Goal: Navigation & Orientation: Go to known website

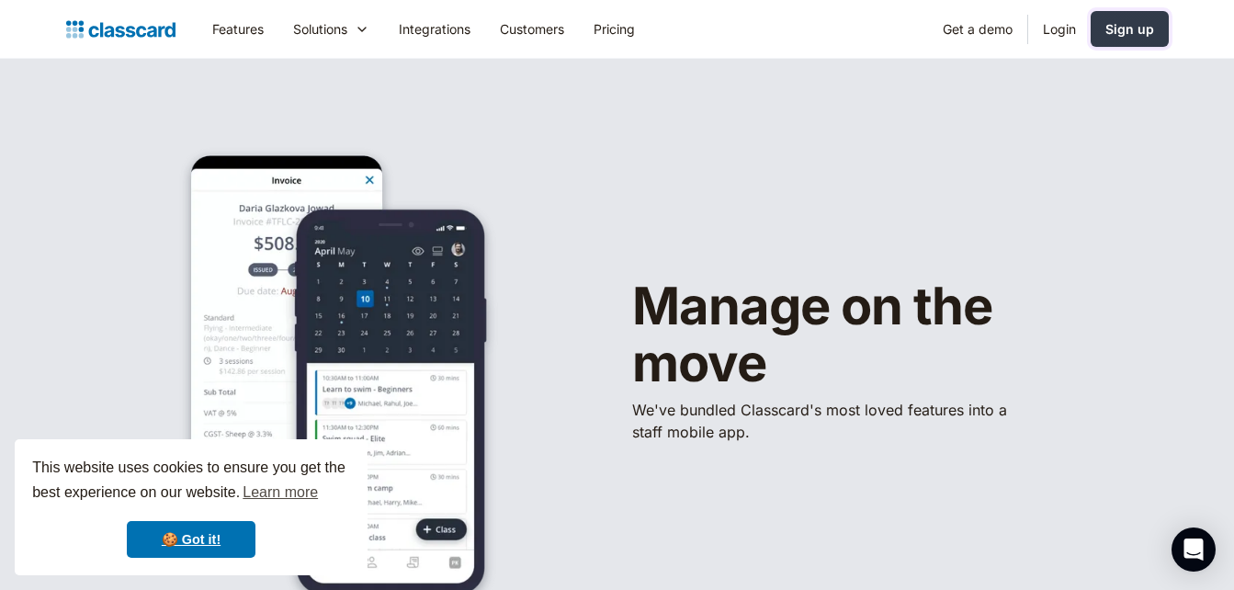
click at [1121, 22] on div "Sign up" at bounding box center [1129, 28] width 49 height 19
click at [1062, 31] on link "Login" at bounding box center [1059, 28] width 62 height 41
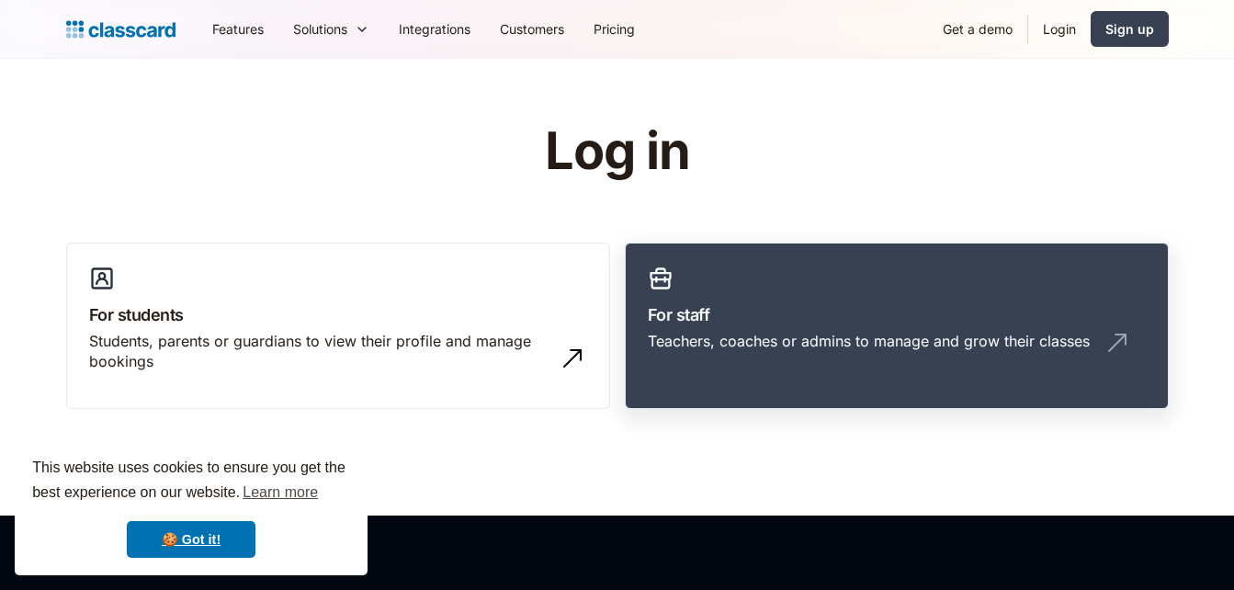
click at [734, 292] on link "For staff Teachers, coaches or admins to manage and grow their classes" at bounding box center [897, 326] width 544 height 167
